Goal: Task Accomplishment & Management: Manage account settings

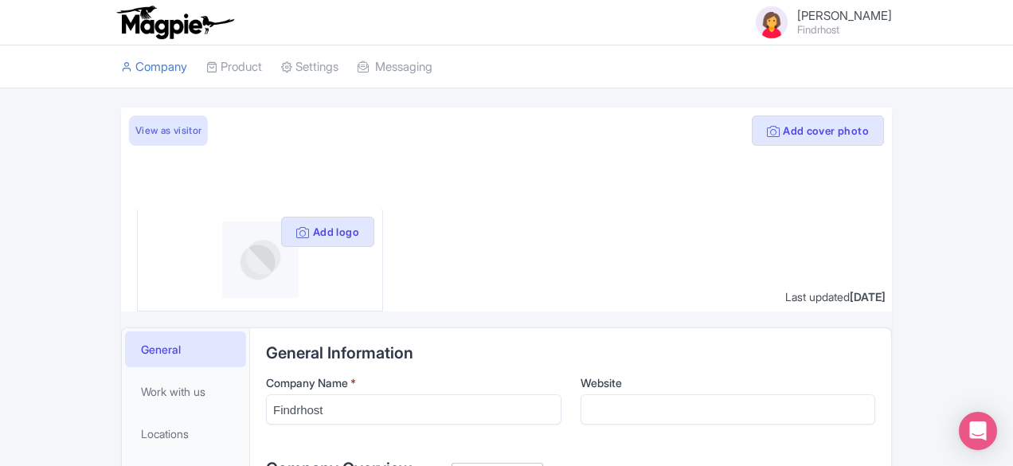
click at [791, 19] on img at bounding box center [772, 22] width 38 height 38
click at [891, 92] on link "Settings" at bounding box center [815, 94] width 151 height 25
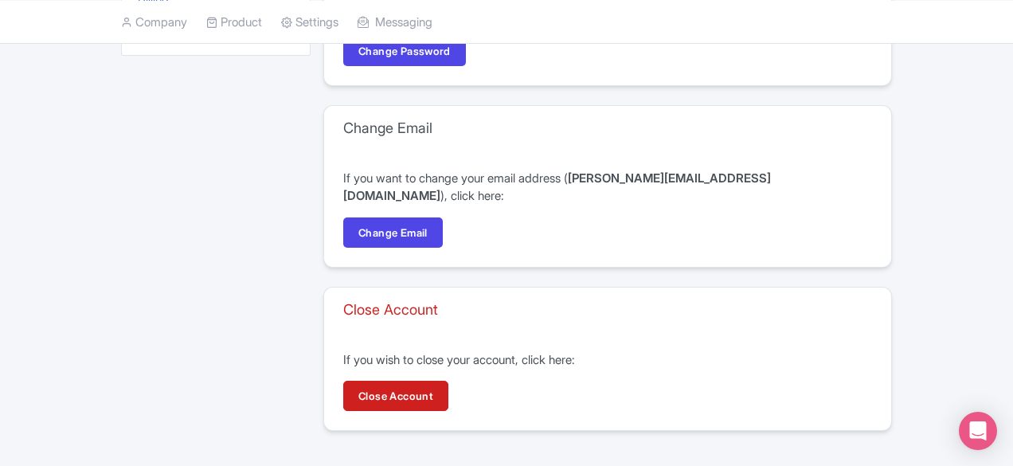
scroll to position [197, 0]
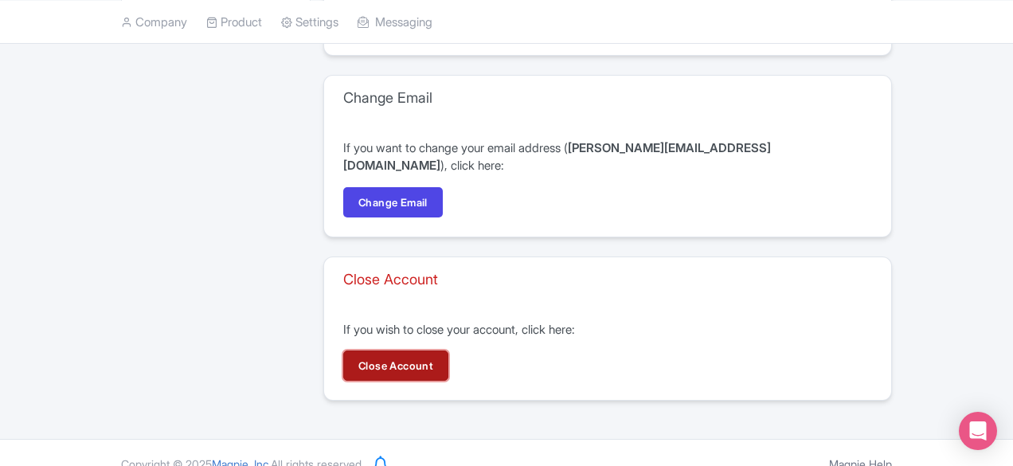
click at [358, 350] on link "Close Account" at bounding box center [395, 365] width 105 height 30
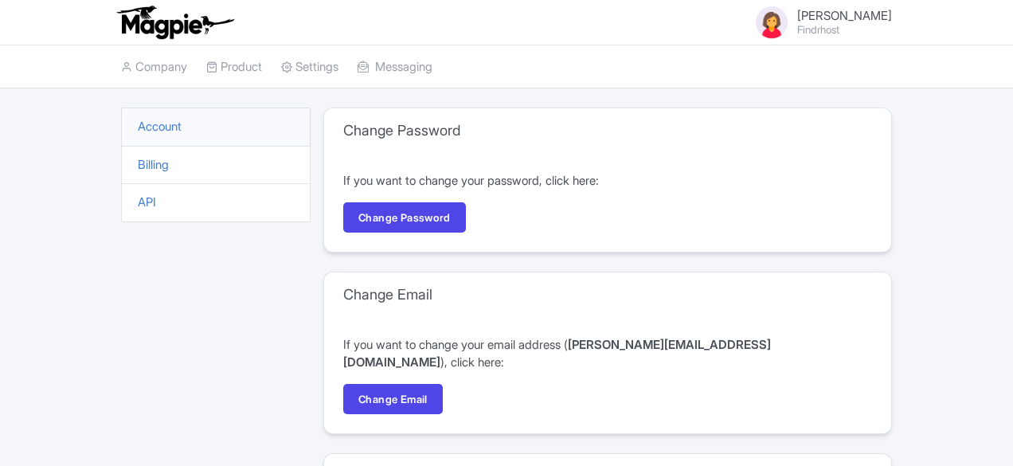
scroll to position [197, 0]
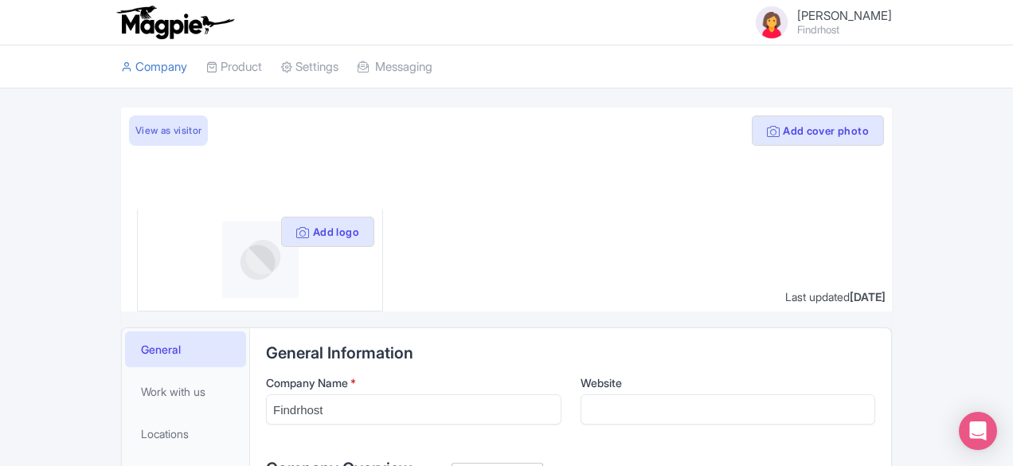
click at [892, 18] on span "[PERSON_NAME]" at bounding box center [844, 15] width 95 height 15
click at [891, 123] on link "Sign out" at bounding box center [815, 119] width 151 height 25
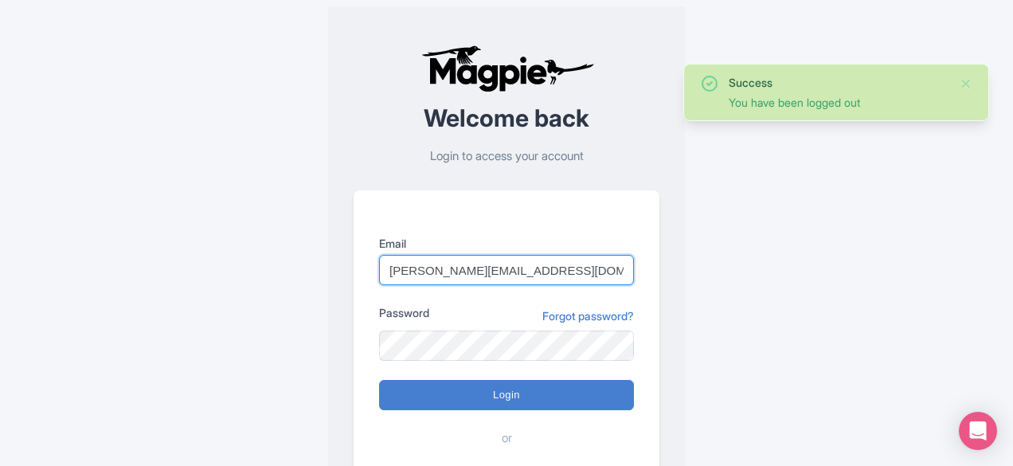
drag, startPoint x: 525, startPoint y: 267, endPoint x: 503, endPoint y: 265, distance: 21.6
click at [503, 265] on input "simon@findrhost.com" at bounding box center [506, 270] width 255 height 30
type input "john@findrhost.com"
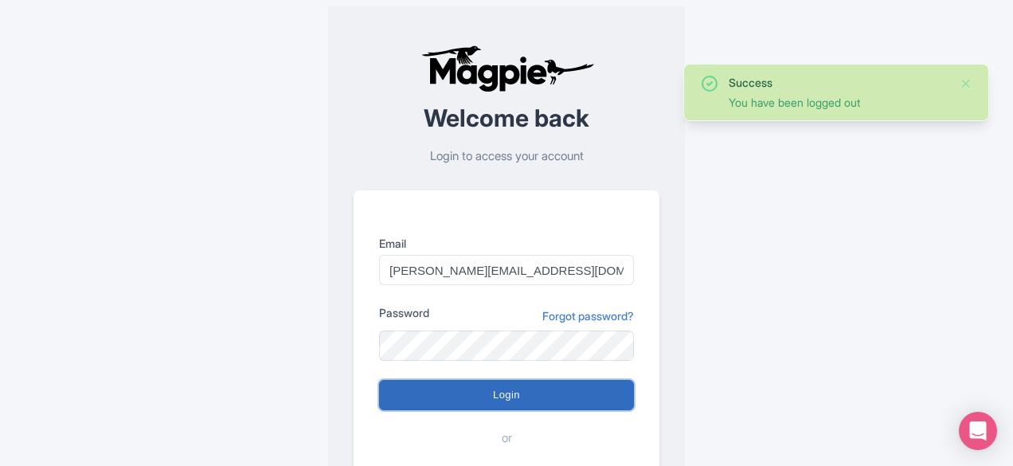
click at [479, 382] on input "Login" at bounding box center [506, 395] width 255 height 30
type input "Logging in..."
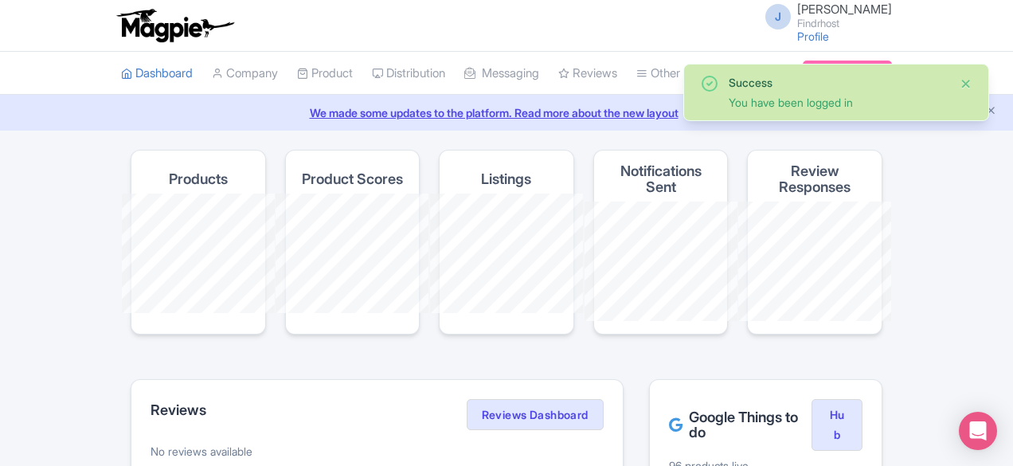
click at [961, 84] on button "Close" at bounding box center [966, 83] width 13 height 19
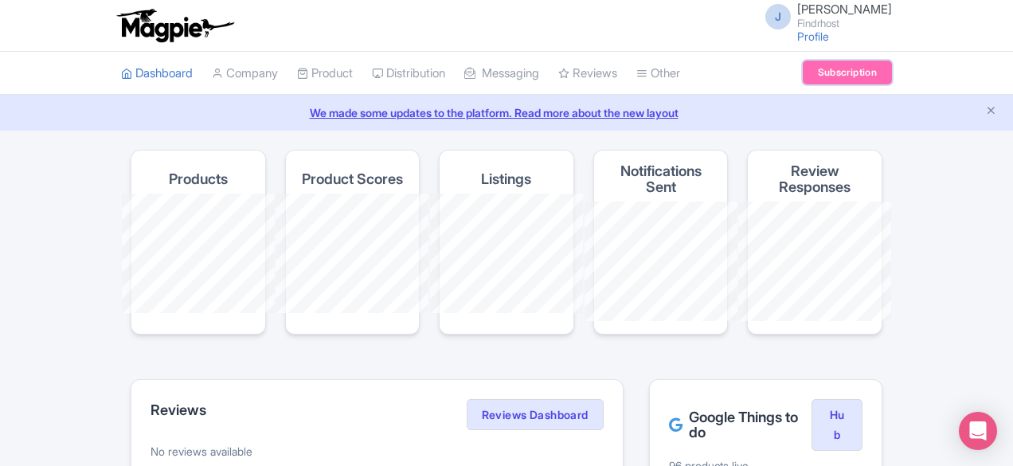
click at [892, 70] on link "Subscription" at bounding box center [847, 73] width 89 height 24
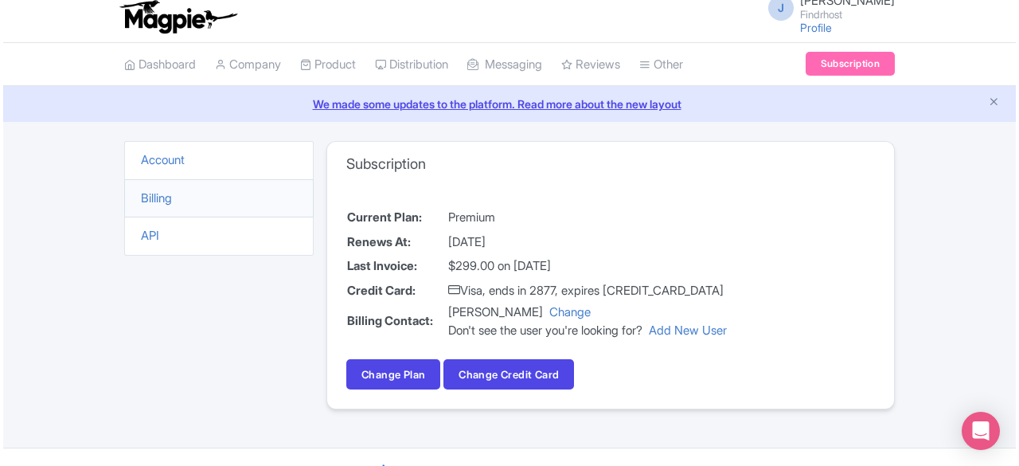
scroll to position [2, 0]
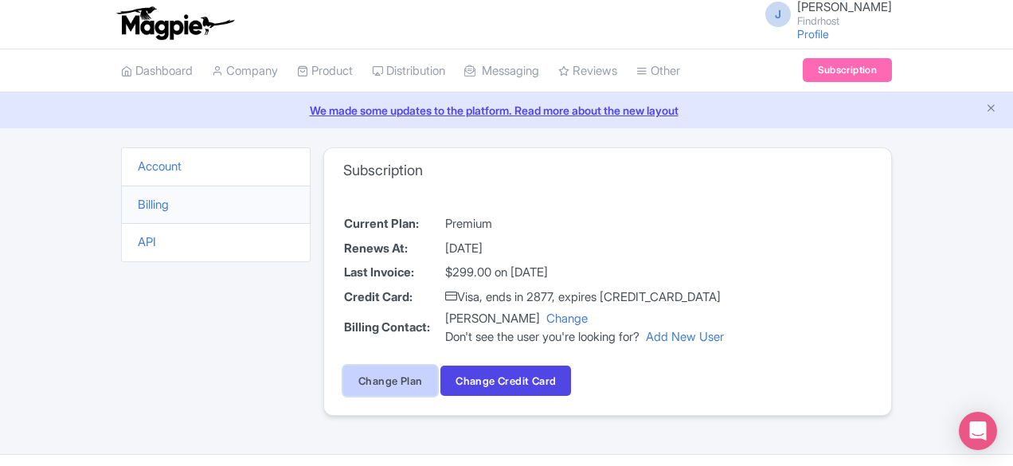
click at [343, 377] on link "Change Plan" at bounding box center [390, 381] width 94 height 30
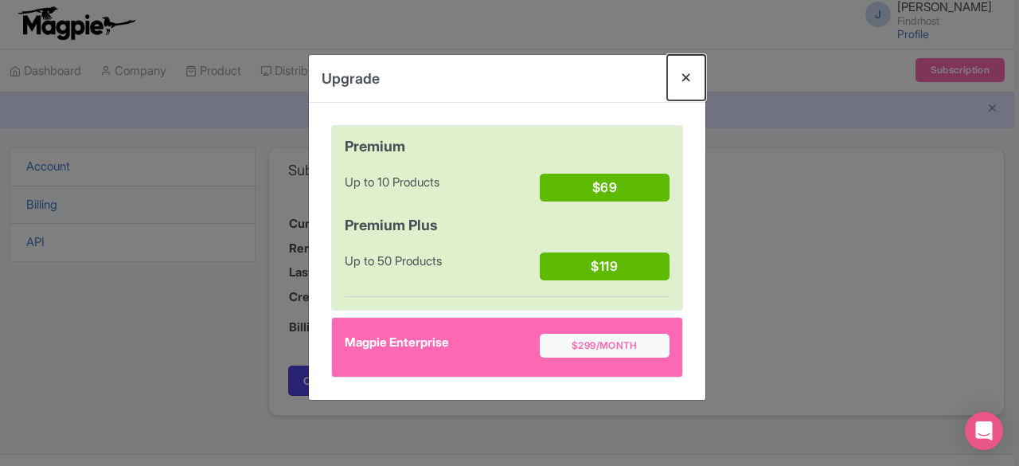
click at [691, 76] on button "Close" at bounding box center [686, 77] width 38 height 45
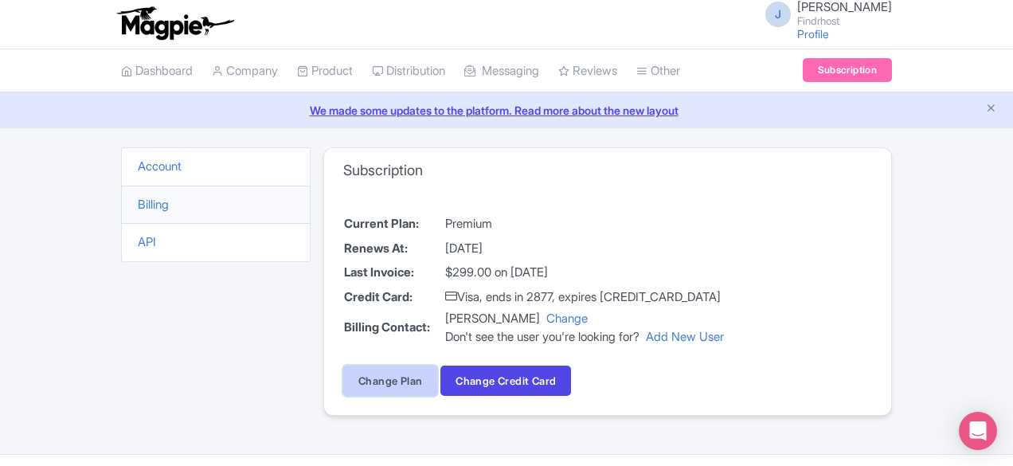
click at [343, 383] on link "Change Plan" at bounding box center [390, 381] width 94 height 30
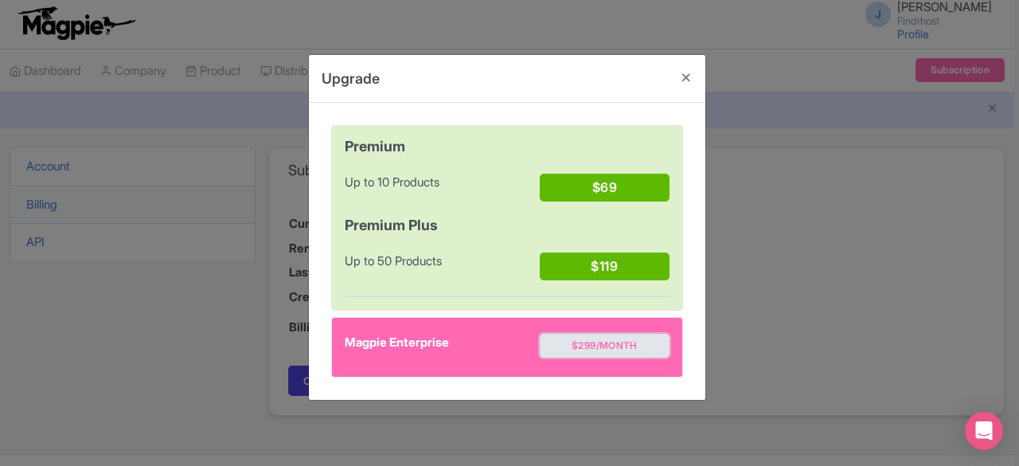
click at [610, 346] on button "$299/month" at bounding box center [605, 346] width 130 height 24
click at [610, 346] on div "Magpie Enterprise $299/month" at bounding box center [507, 349] width 325 height 30
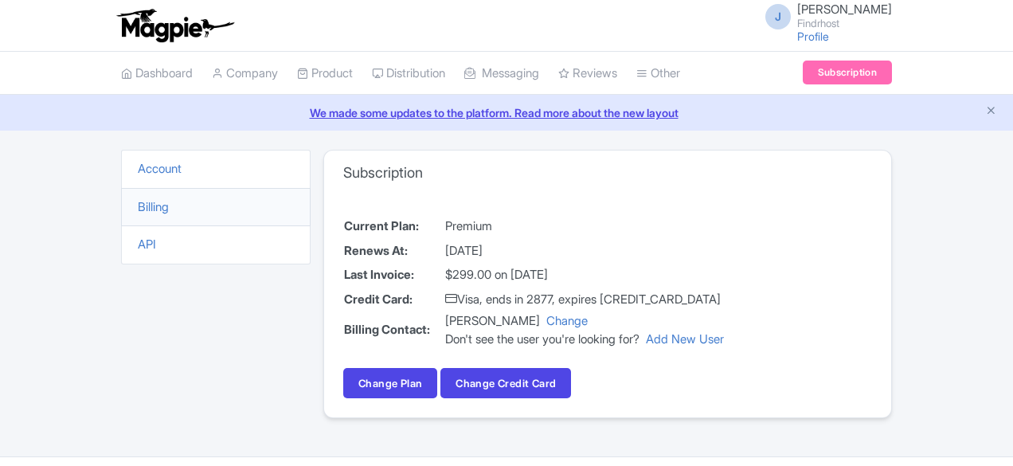
scroll to position [2, 0]
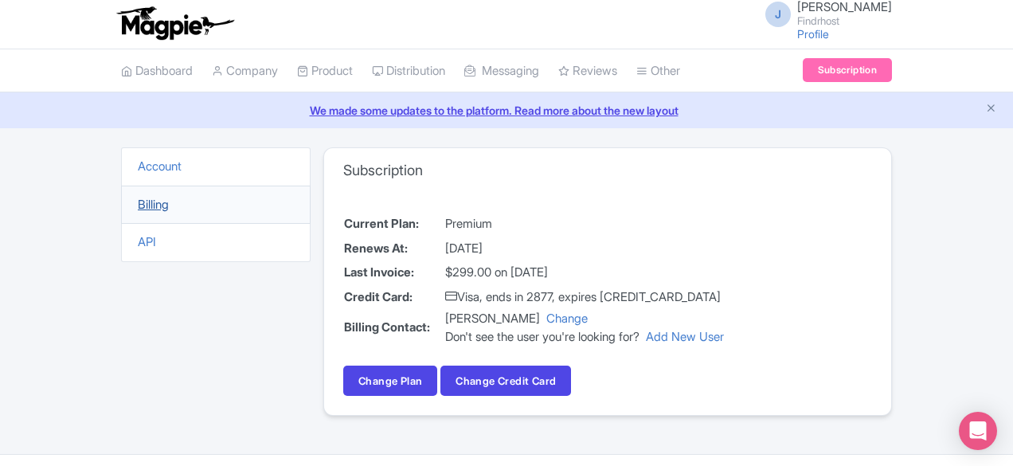
click at [138, 197] on link "Billing" at bounding box center [153, 204] width 31 height 15
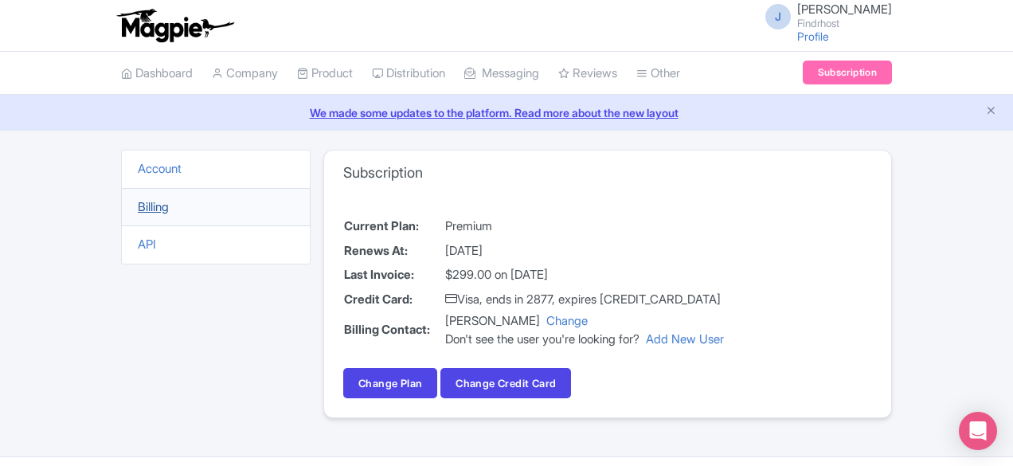
click at [138, 203] on link "Billing" at bounding box center [153, 206] width 31 height 15
click at [138, 171] on link "Account" at bounding box center [160, 168] width 44 height 15
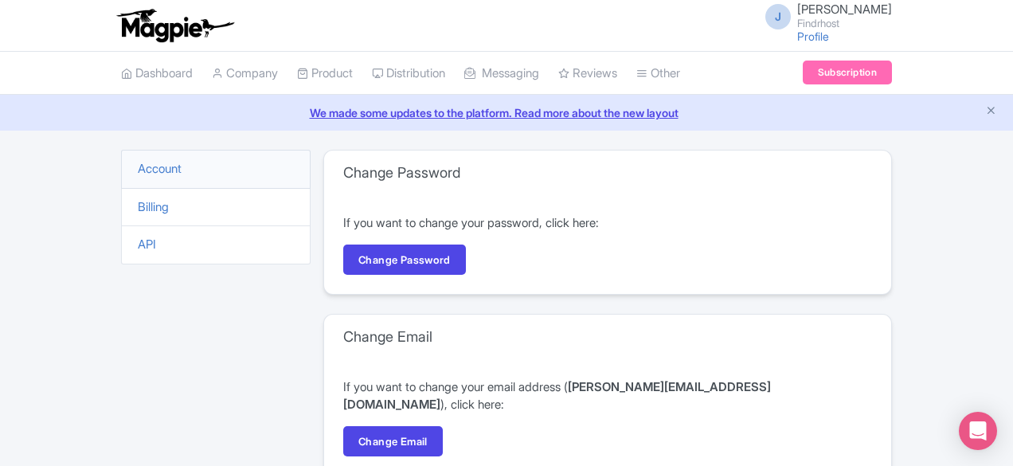
scroll to position [239, 0]
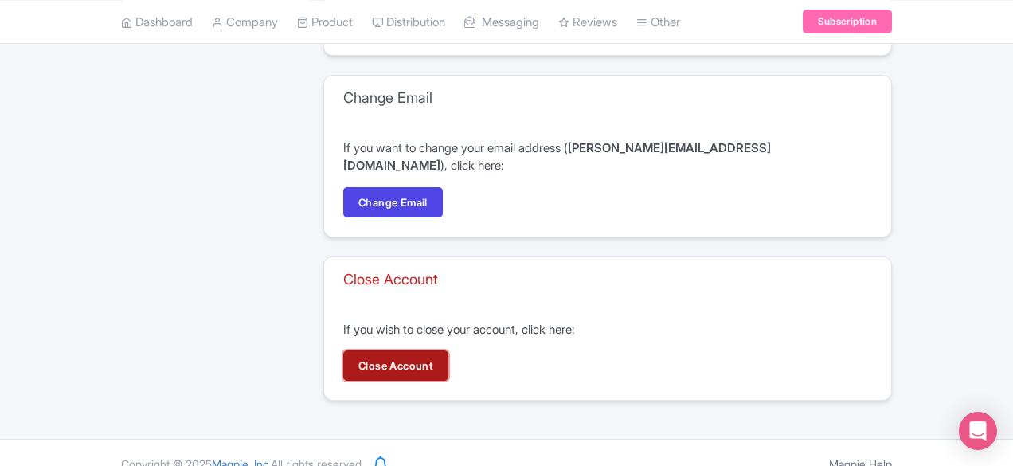
click at [343, 350] on link "Close Account" at bounding box center [395, 365] width 105 height 30
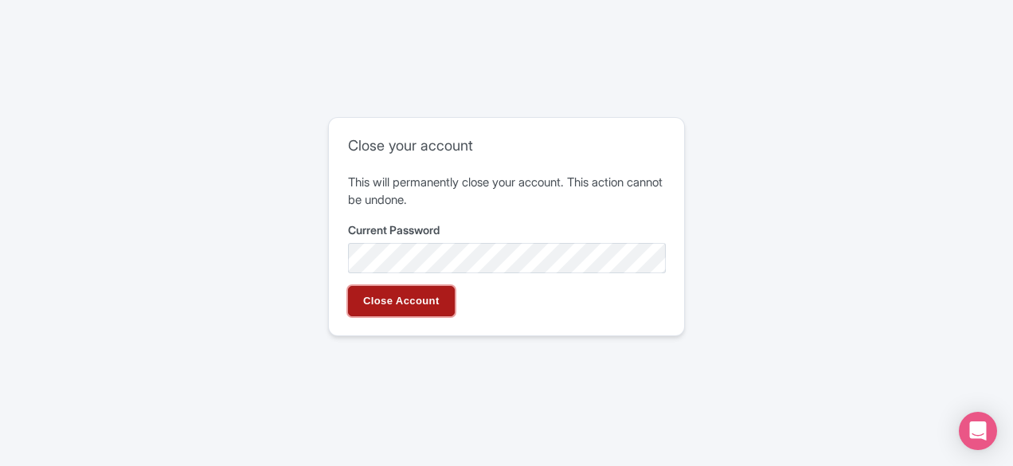
click at [412, 302] on input "Close Account" at bounding box center [401, 301] width 107 height 30
